Goal: Find specific page/section: Find specific page/section

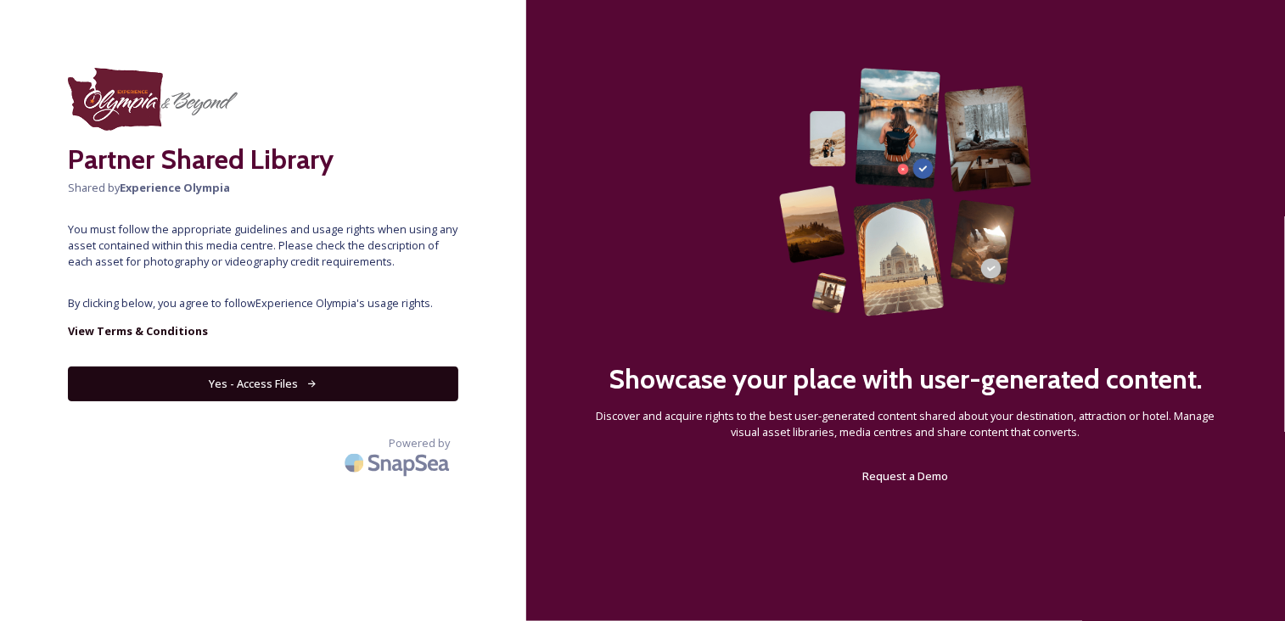
click at [238, 384] on button "Yes - Access Files" at bounding box center [263, 384] width 390 height 35
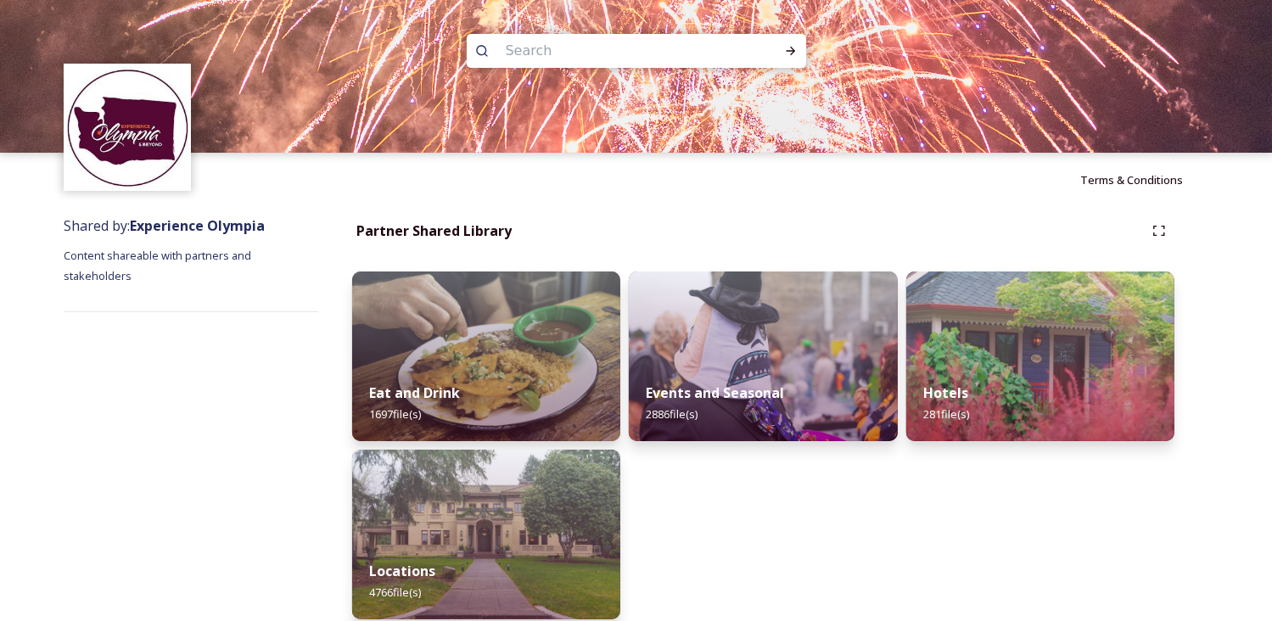
click at [546, 49] on input at bounding box center [613, 50] width 233 height 37
type input "burfoot"
click at [788, 52] on icon at bounding box center [791, 51] width 14 height 14
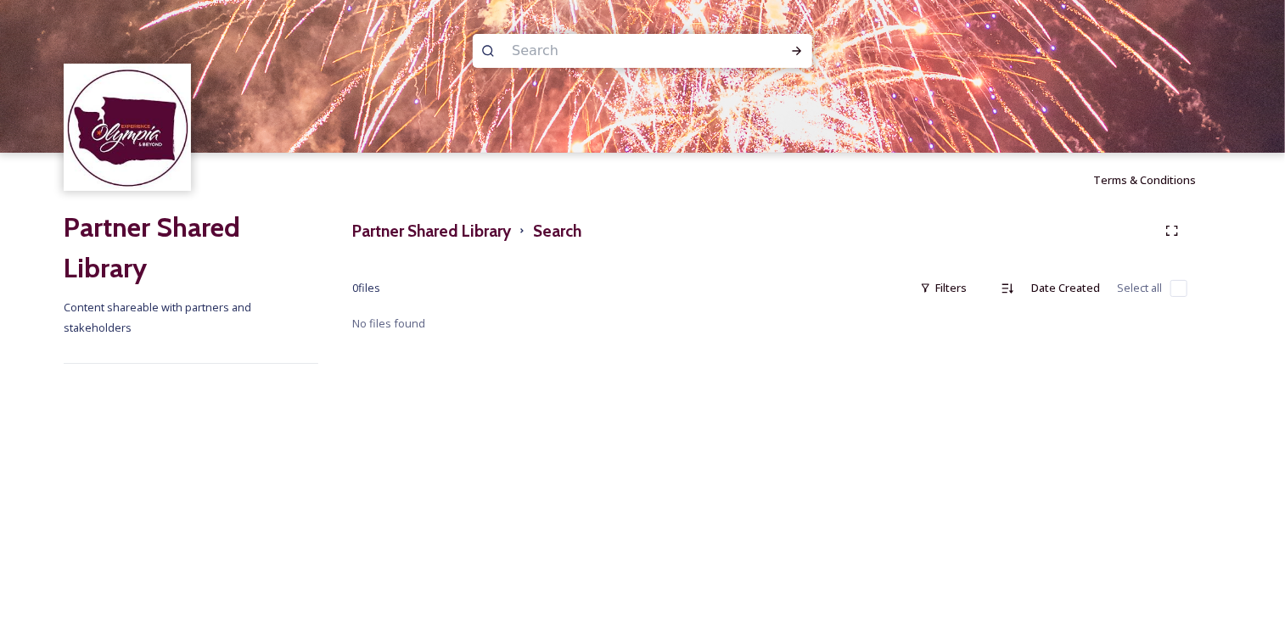
click at [514, 47] on input at bounding box center [619, 50] width 233 height 37
type input "park"
click at [791, 59] on div "Run Search" at bounding box center [797, 51] width 31 height 31
drag, startPoint x: 549, startPoint y: 54, endPoint x: 496, endPoint y: 50, distance: 52.8
click at [496, 50] on div "park" at bounding box center [642, 51] width 339 height 34
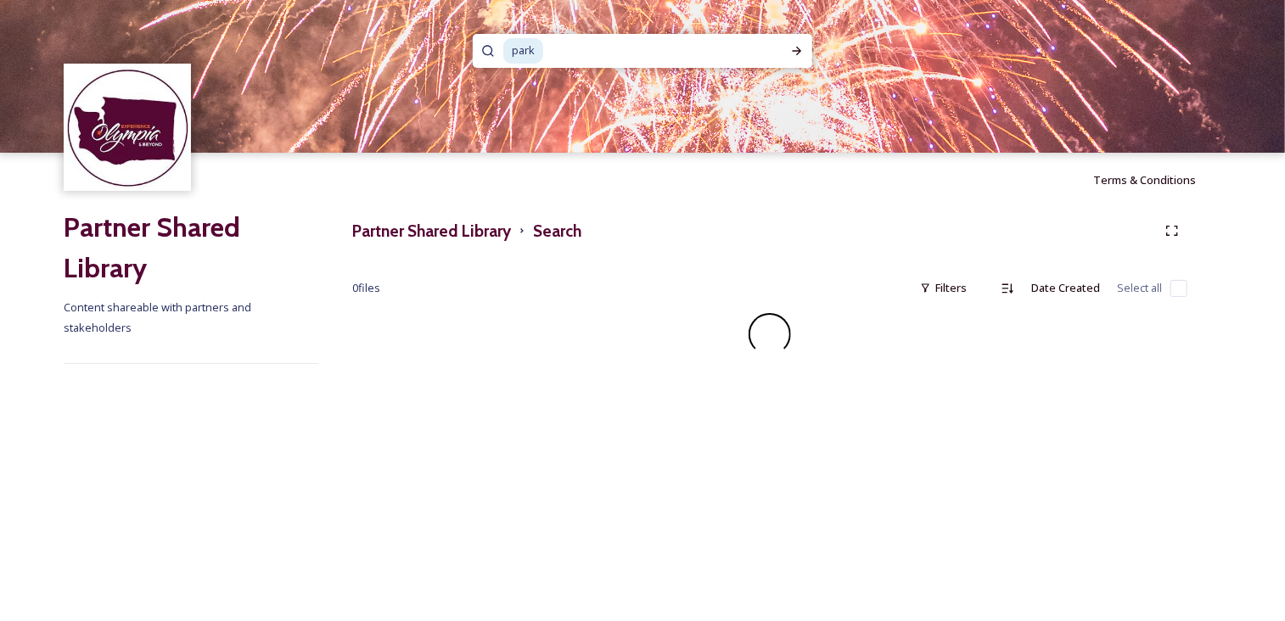
click at [486, 50] on icon at bounding box center [488, 51] width 14 height 14
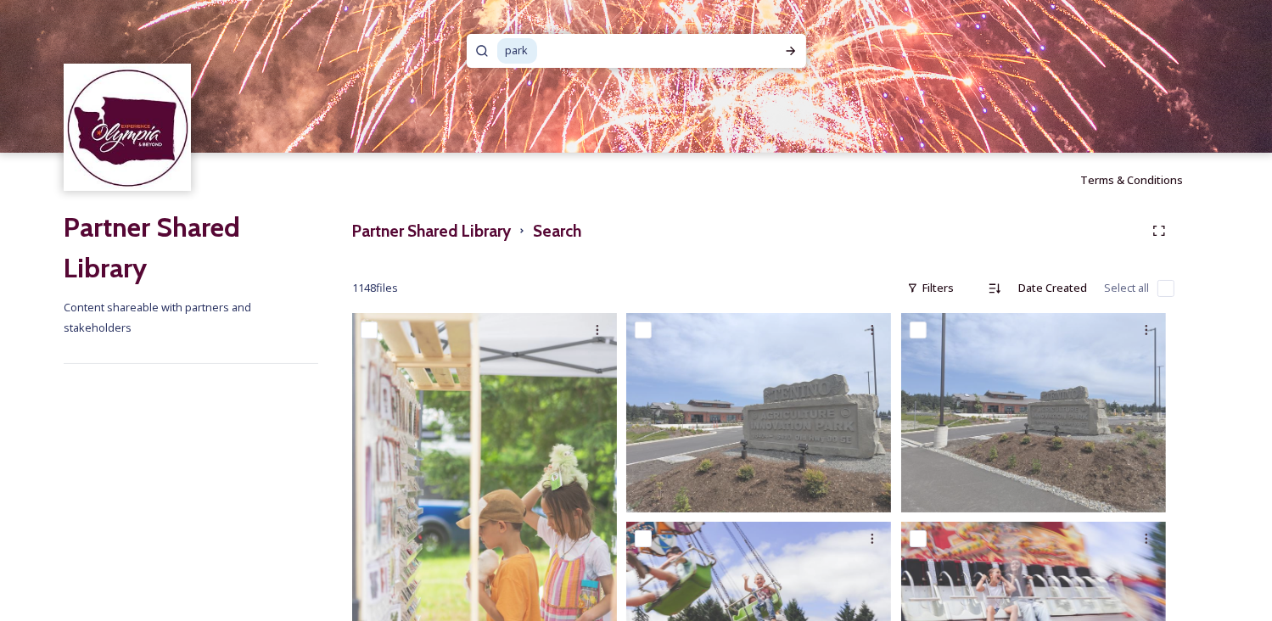
drag, startPoint x: 566, startPoint y: 53, endPoint x: 486, endPoint y: 52, distance: 79.8
click at [486, 52] on div "park" at bounding box center [636, 51] width 339 height 34
type input "p"
type input "burfoot"
click at [475, 48] on icon at bounding box center [482, 51] width 14 height 14
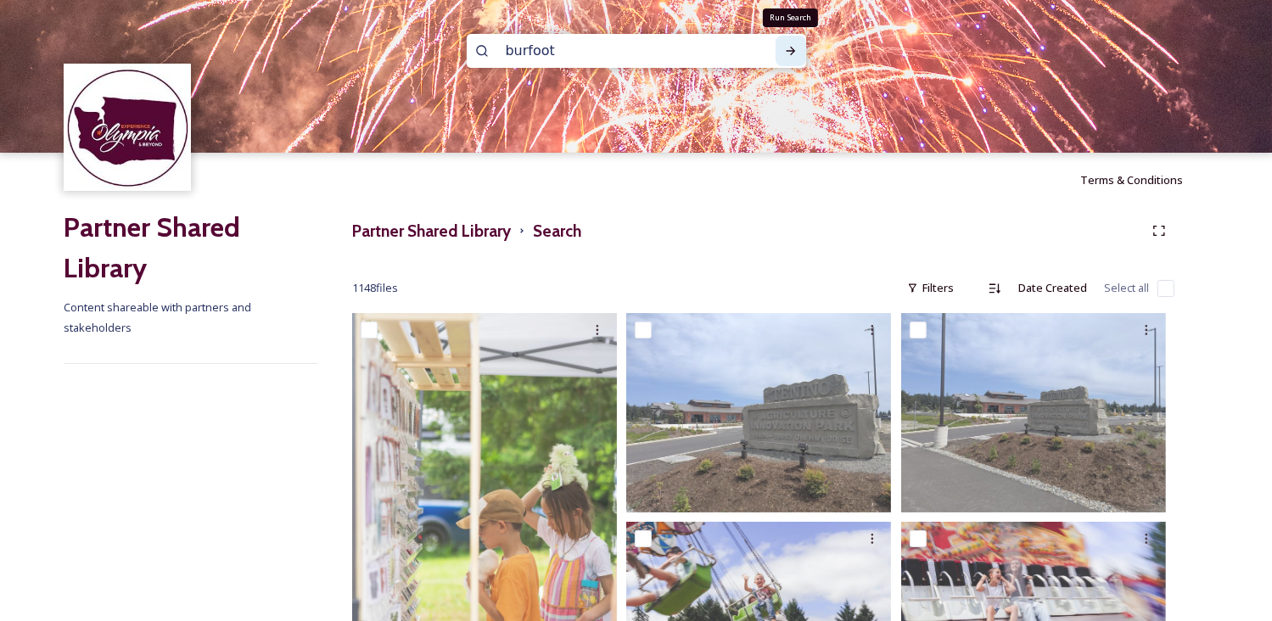
click at [796, 53] on icon at bounding box center [791, 51] width 14 height 14
